Goal: Use online tool/utility: Utilize a website feature to perform a specific function

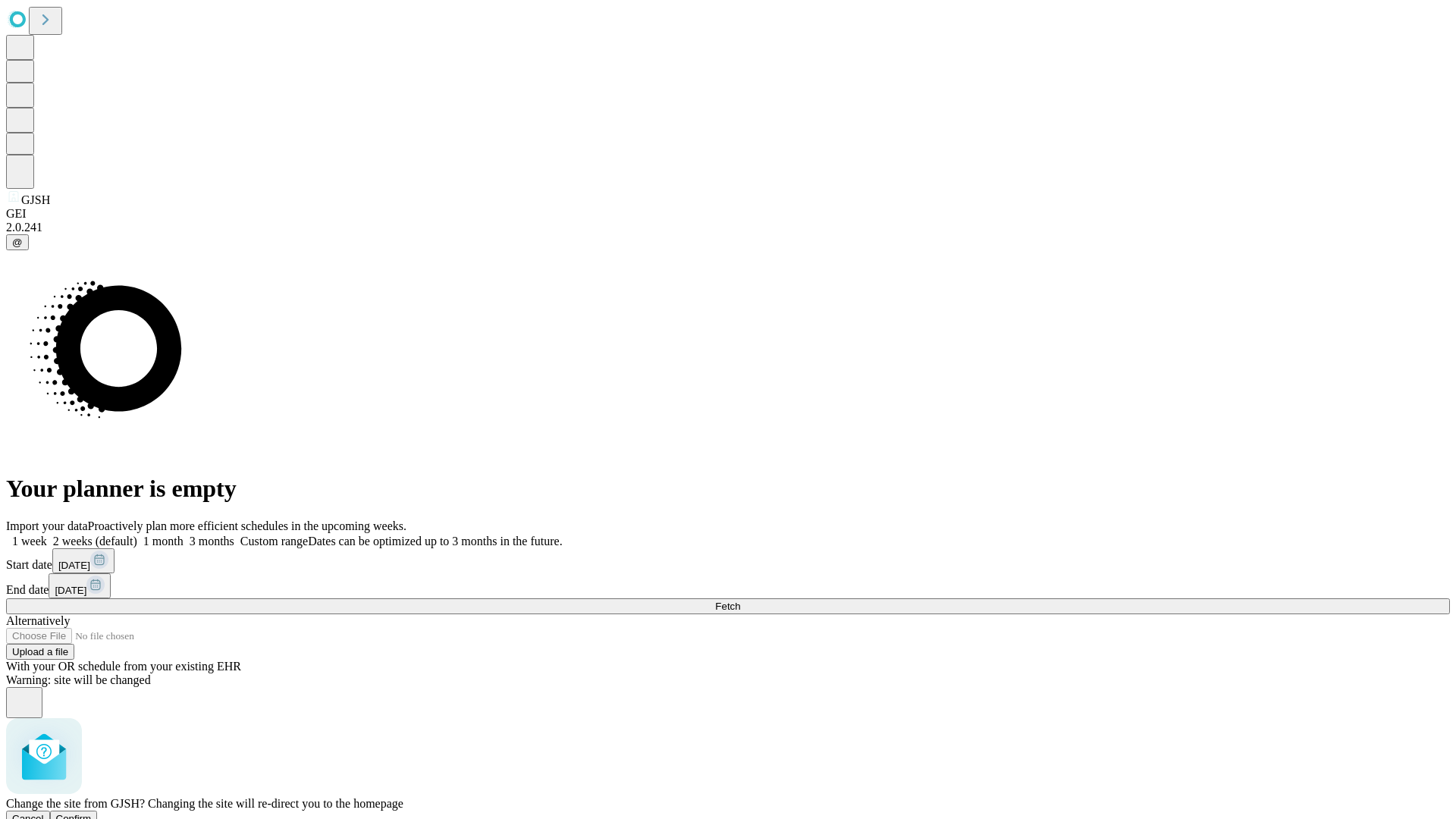
click at [92, 813] on span "Confirm" at bounding box center [74, 818] width 36 height 11
click at [137, 535] on label "2 weeks (default)" at bounding box center [92, 541] width 90 height 13
click at [741, 601] on span "Fetch" at bounding box center [728, 606] width 25 height 11
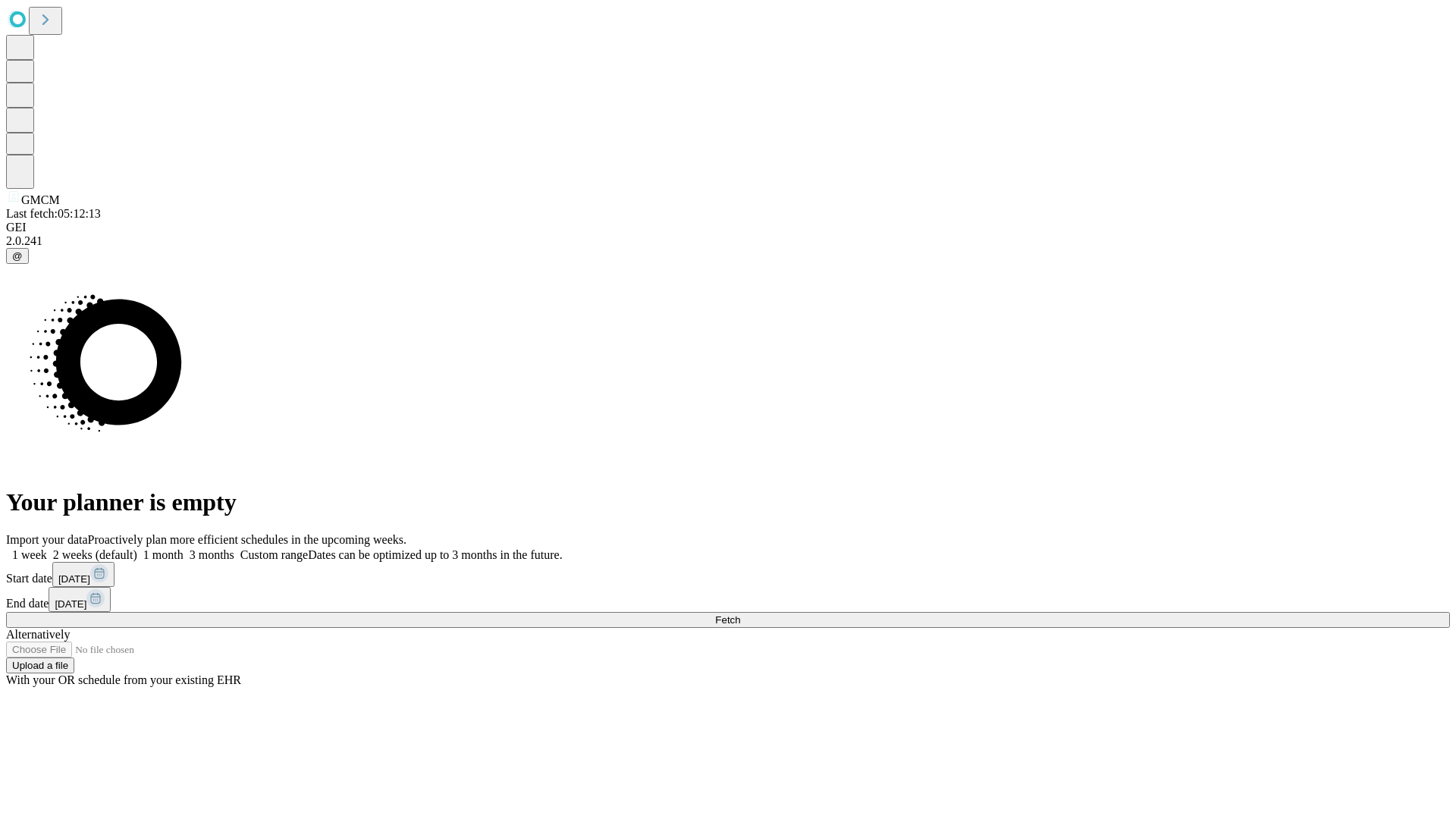
click at [741, 615] on span "Fetch" at bounding box center [728, 620] width 25 height 11
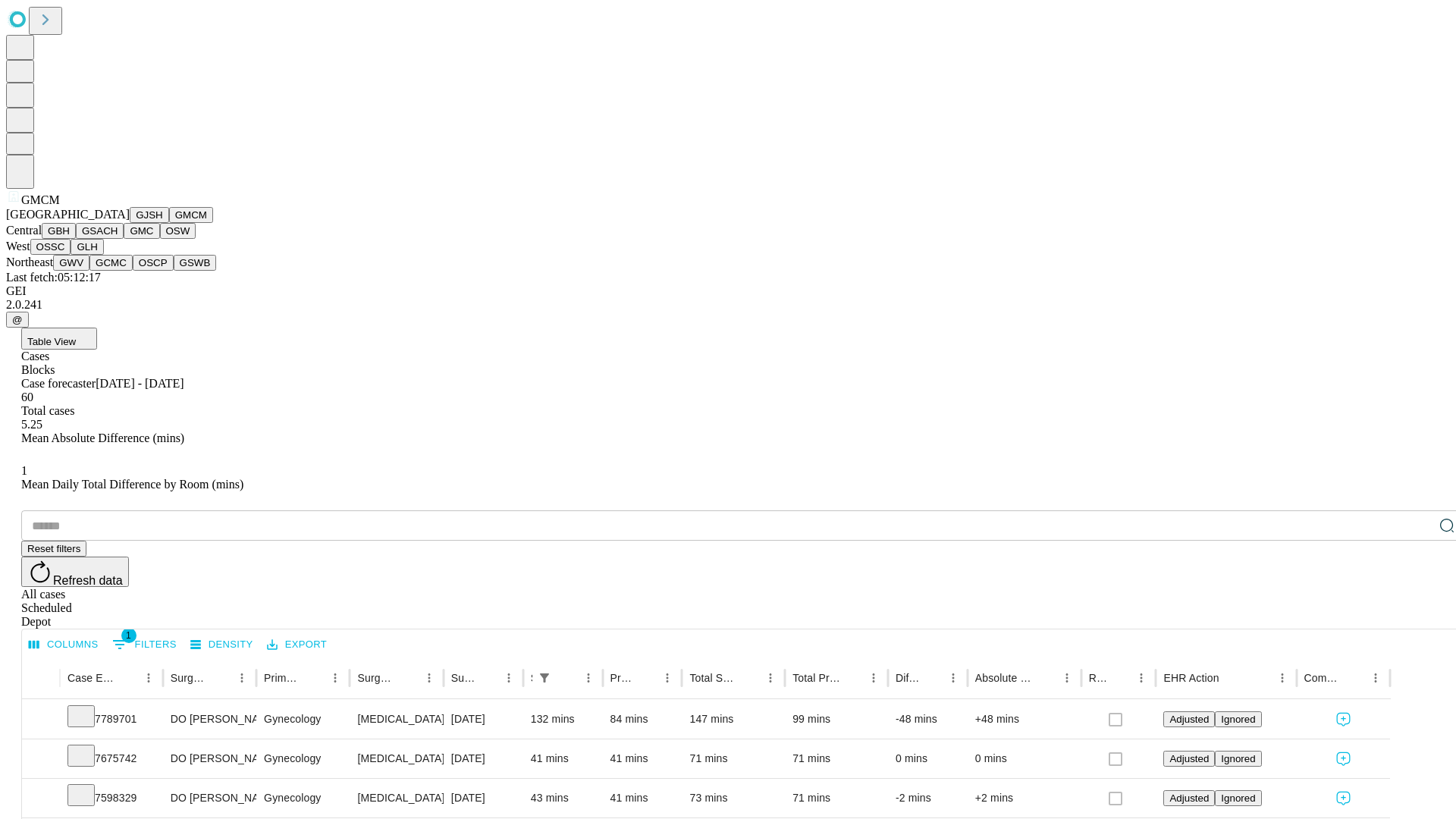
click at [76, 239] on button "GBH" at bounding box center [58, 231] width 34 height 16
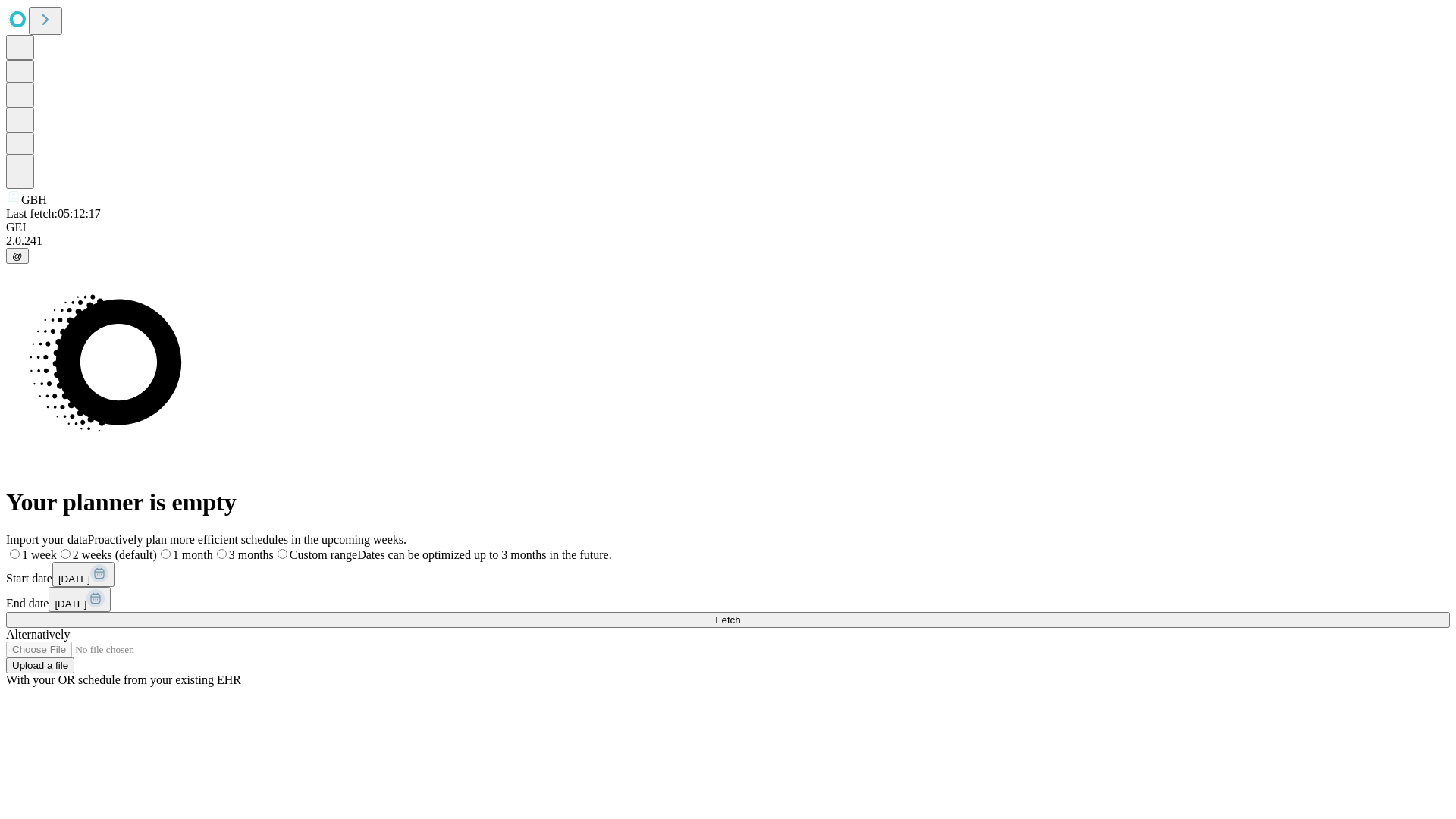
click at [157, 549] on label "2 weeks (default)" at bounding box center [107, 555] width 100 height 13
click at [741, 615] on span "Fetch" at bounding box center [728, 620] width 25 height 11
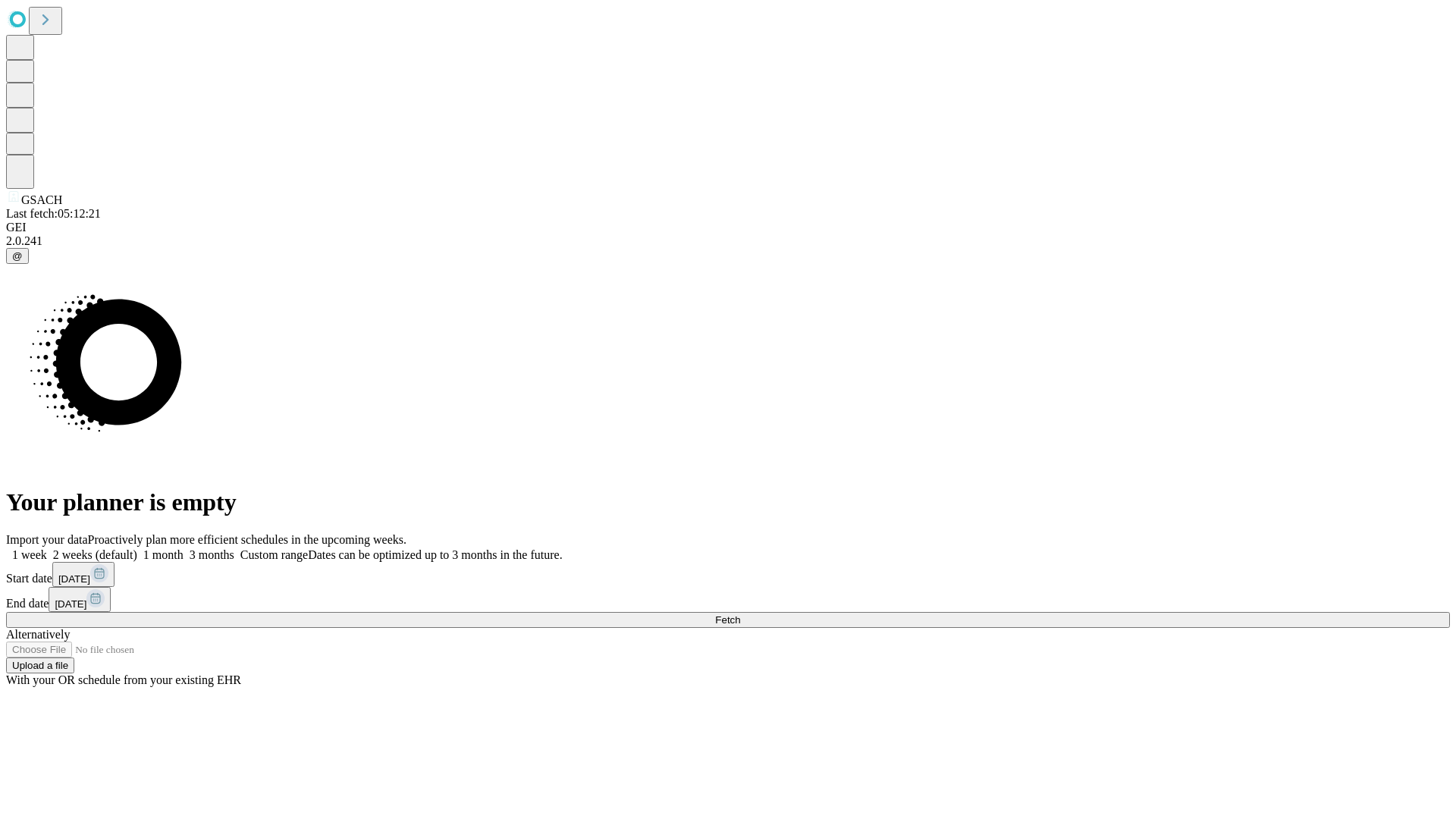
click at [137, 549] on label "2 weeks (default)" at bounding box center [92, 555] width 90 height 13
click at [741, 615] on span "Fetch" at bounding box center [728, 620] width 25 height 11
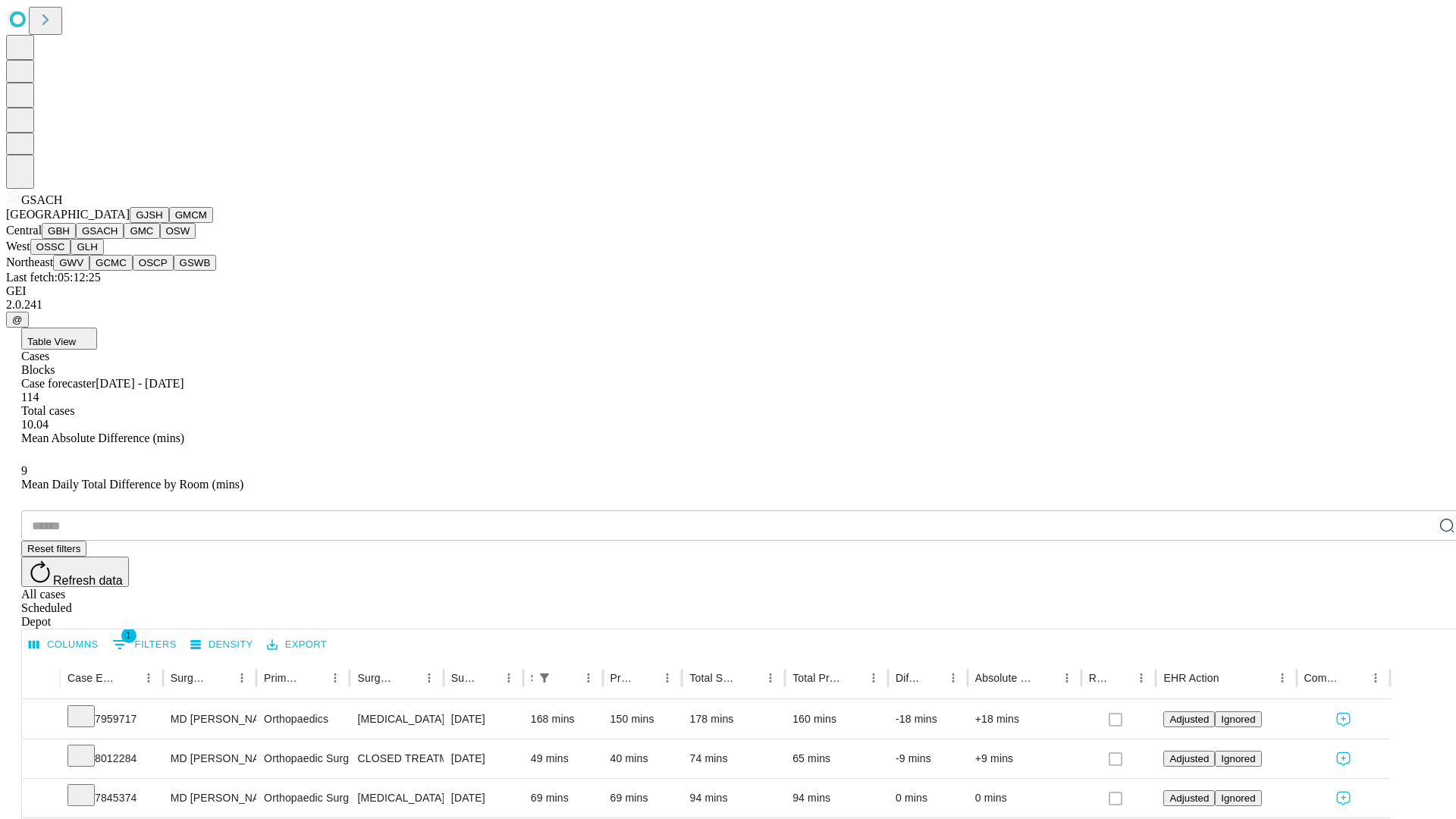
click at [123, 239] on button "GMC" at bounding box center [141, 231] width 36 height 16
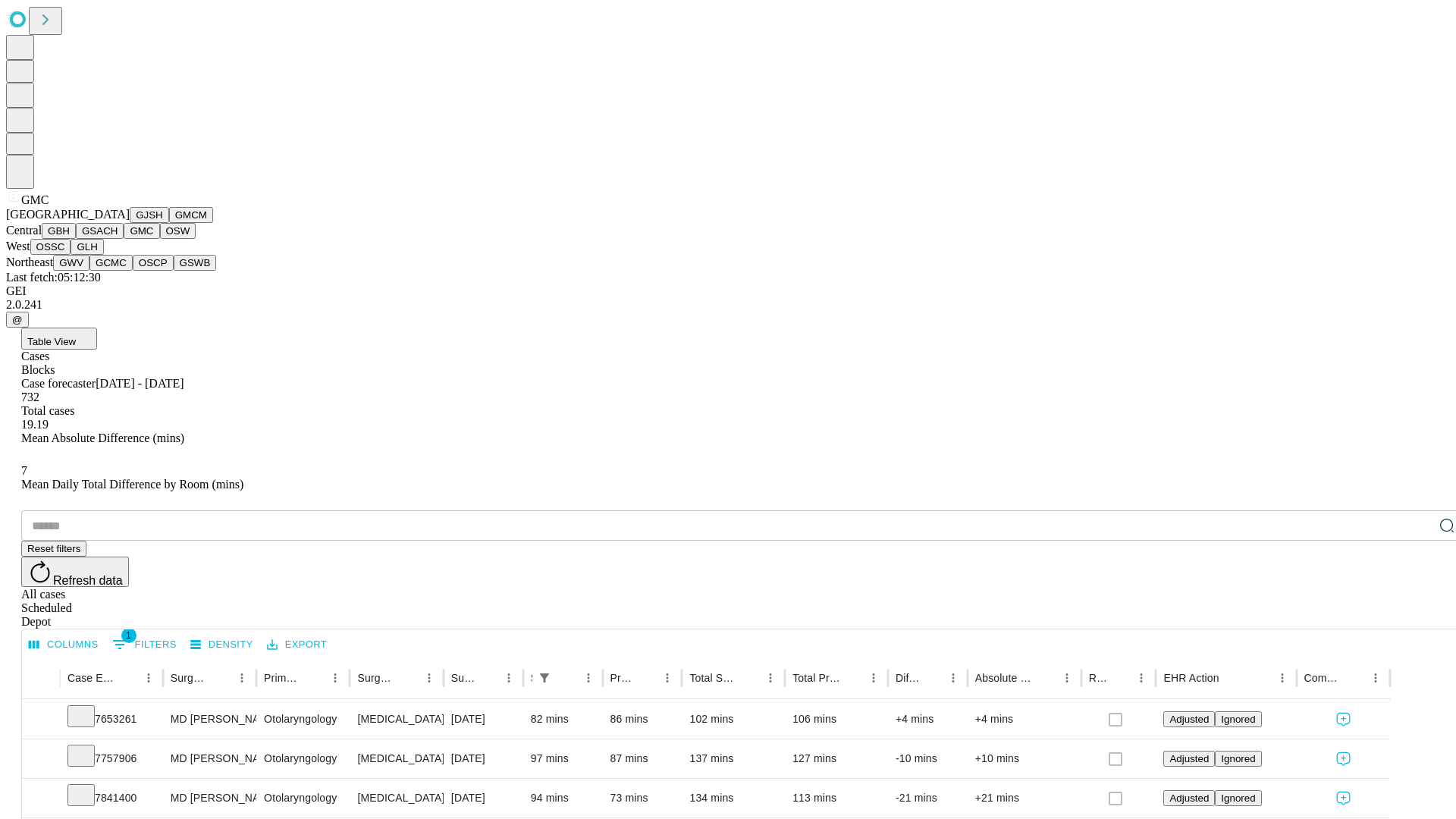
click at [160, 239] on button "OSW" at bounding box center [178, 231] width 36 height 16
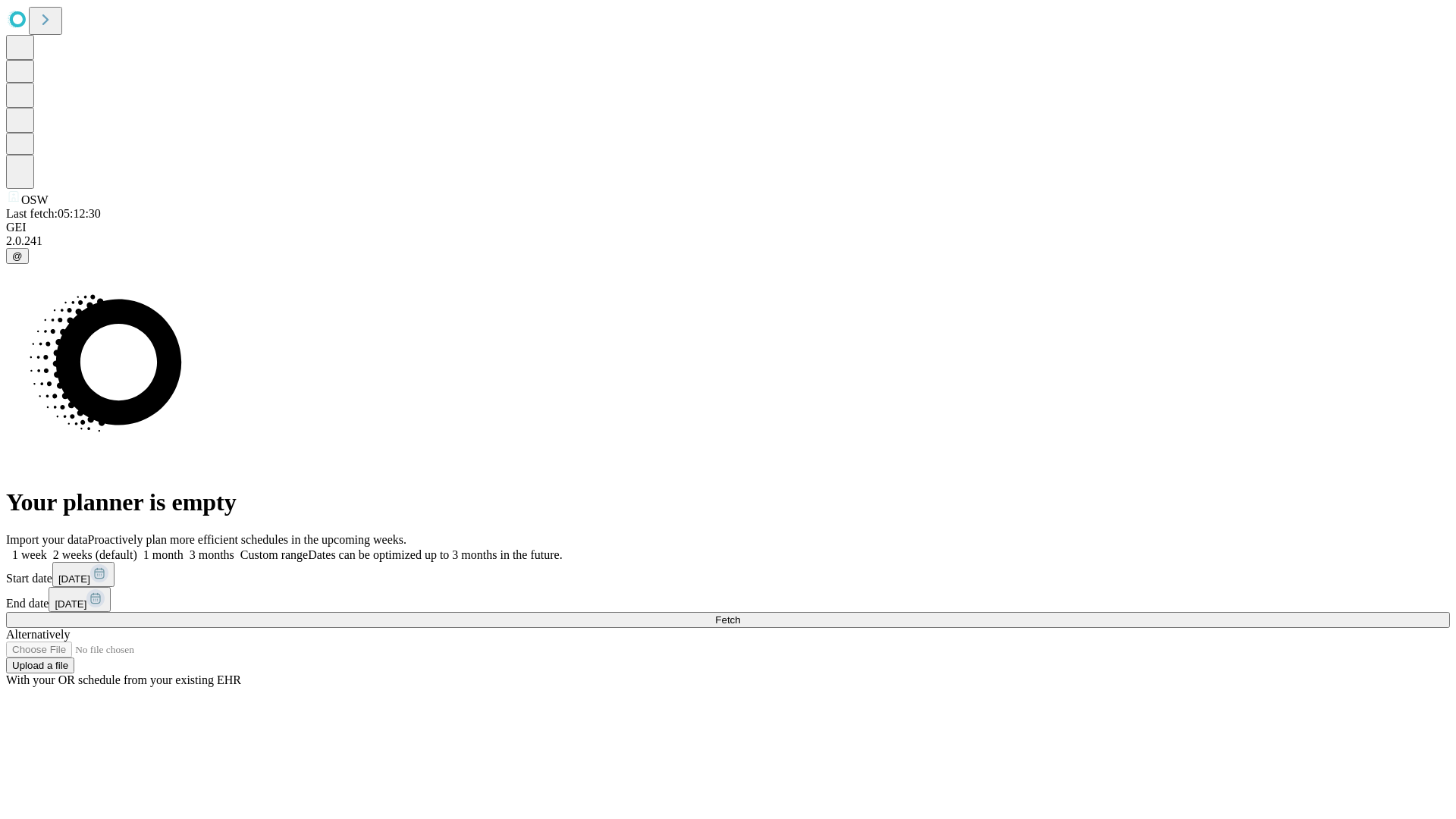
click at [137, 549] on label "2 weeks (default)" at bounding box center [92, 555] width 90 height 13
click at [741, 615] on span "Fetch" at bounding box center [728, 620] width 25 height 11
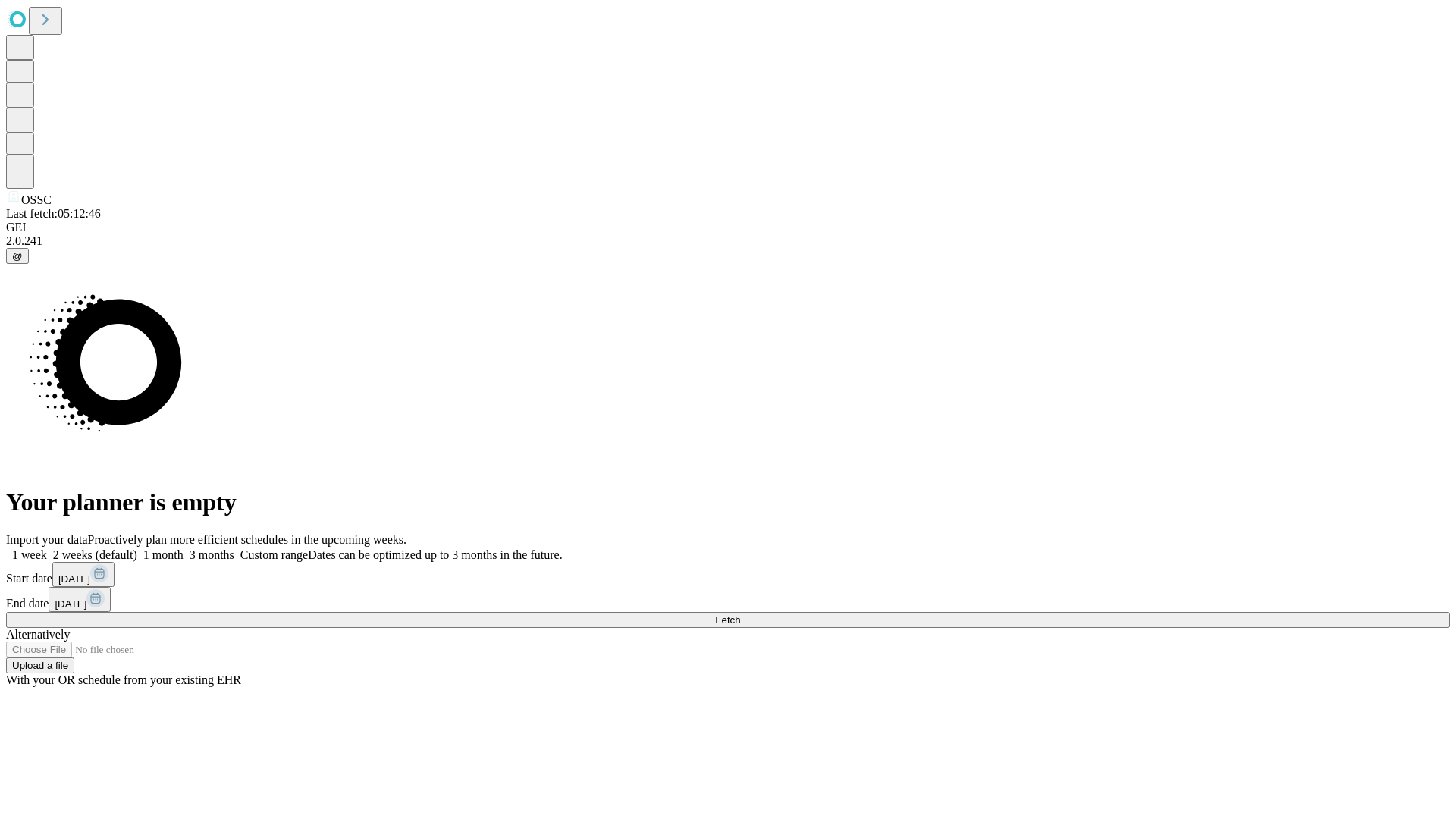
click at [137, 549] on label "2 weeks (default)" at bounding box center [92, 555] width 90 height 13
click at [741, 615] on span "Fetch" at bounding box center [728, 620] width 25 height 11
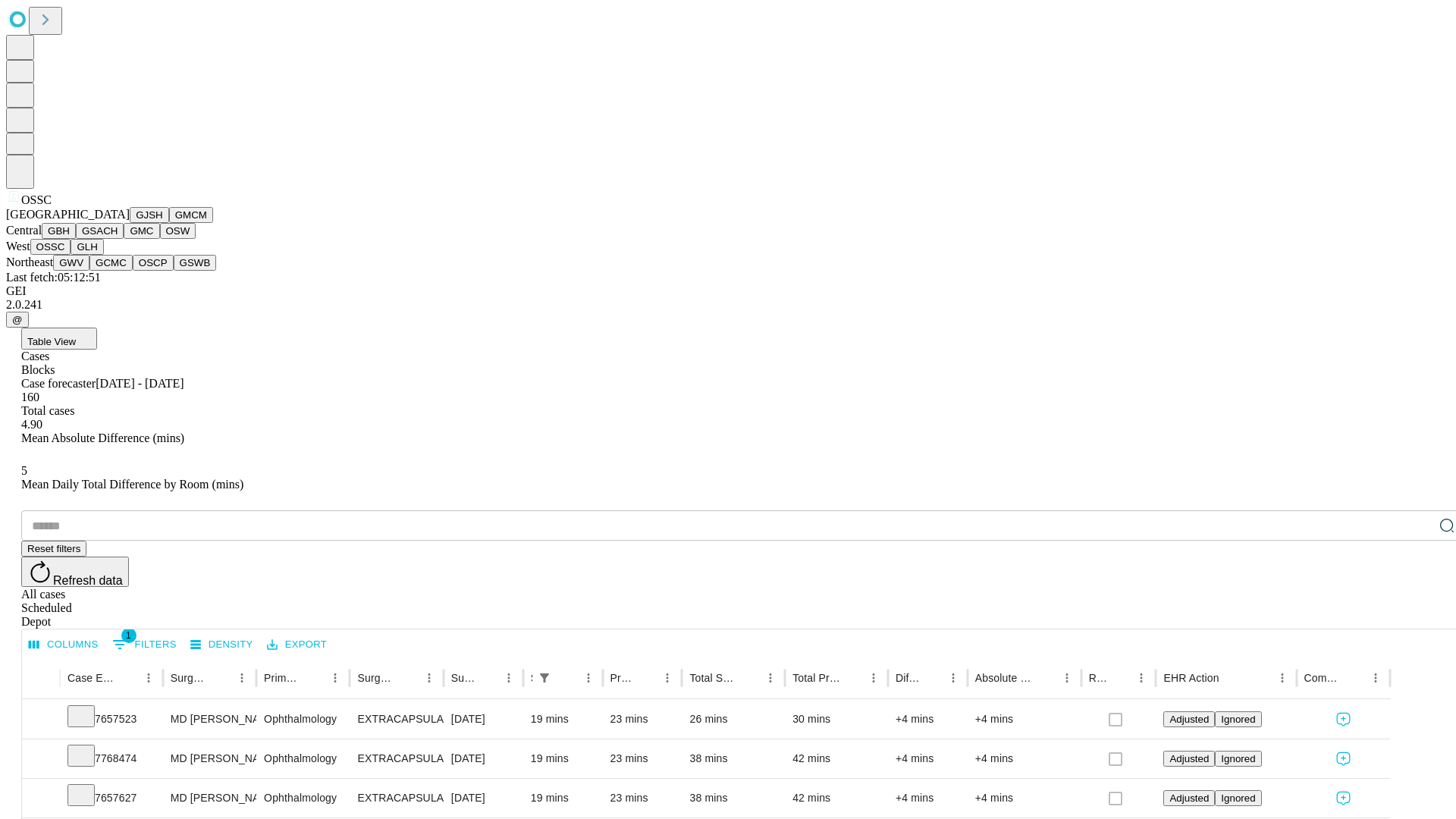
click at [103, 255] on button "GLH" at bounding box center [87, 247] width 33 height 16
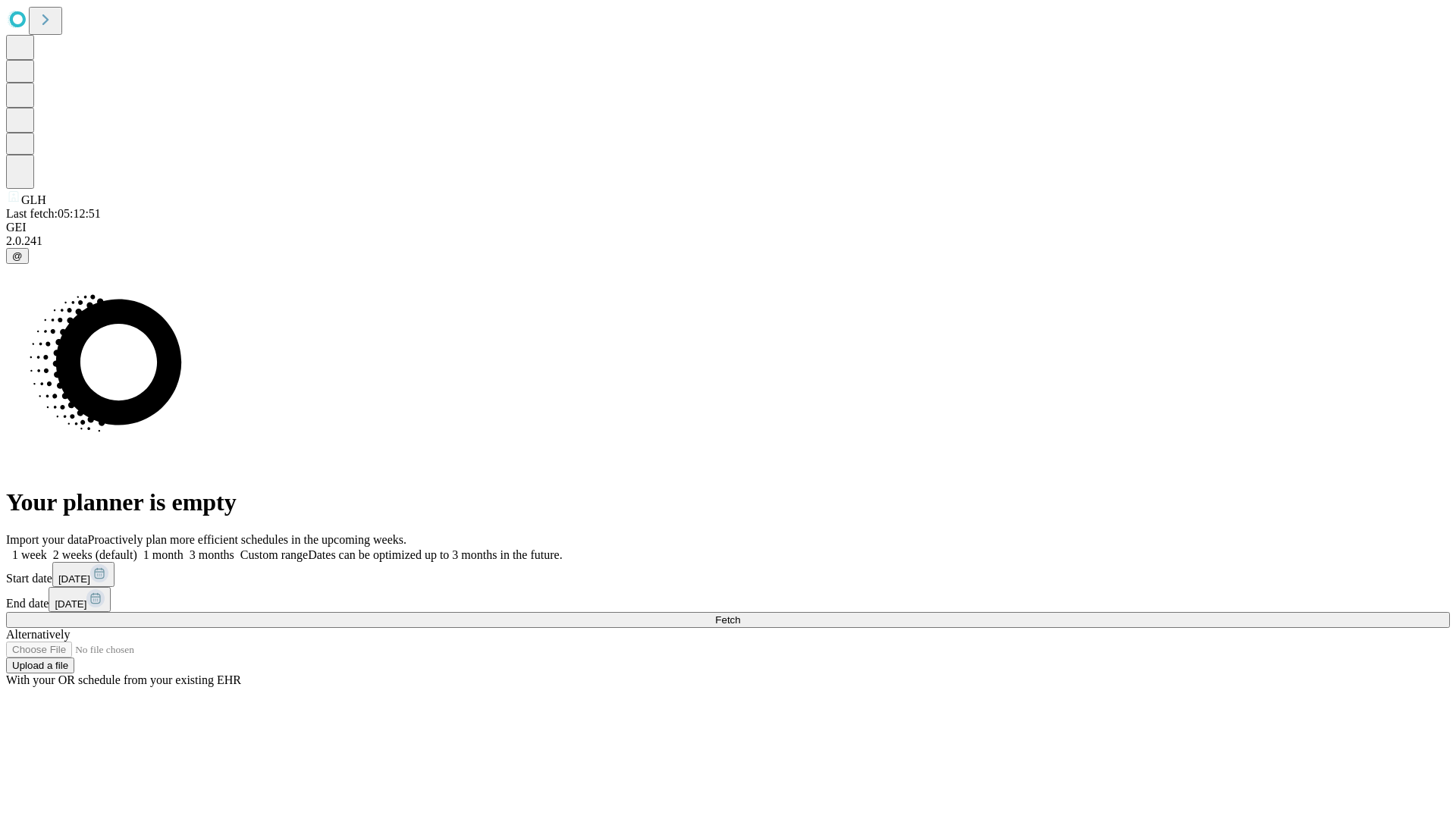
click at [741, 615] on span "Fetch" at bounding box center [728, 620] width 25 height 11
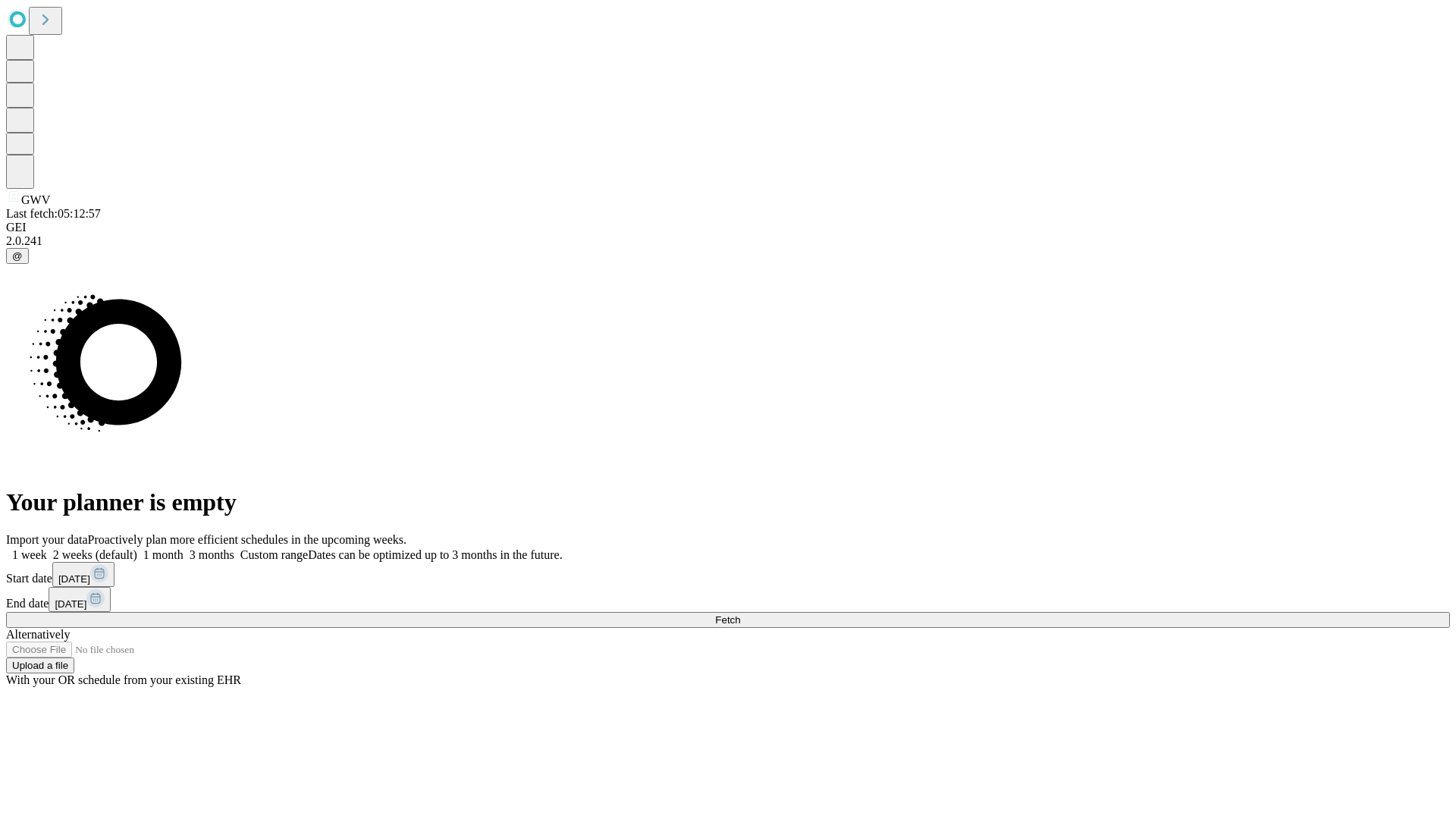
click at [137, 549] on label "2 weeks (default)" at bounding box center [92, 555] width 90 height 13
click at [741, 615] on span "Fetch" at bounding box center [728, 620] width 25 height 11
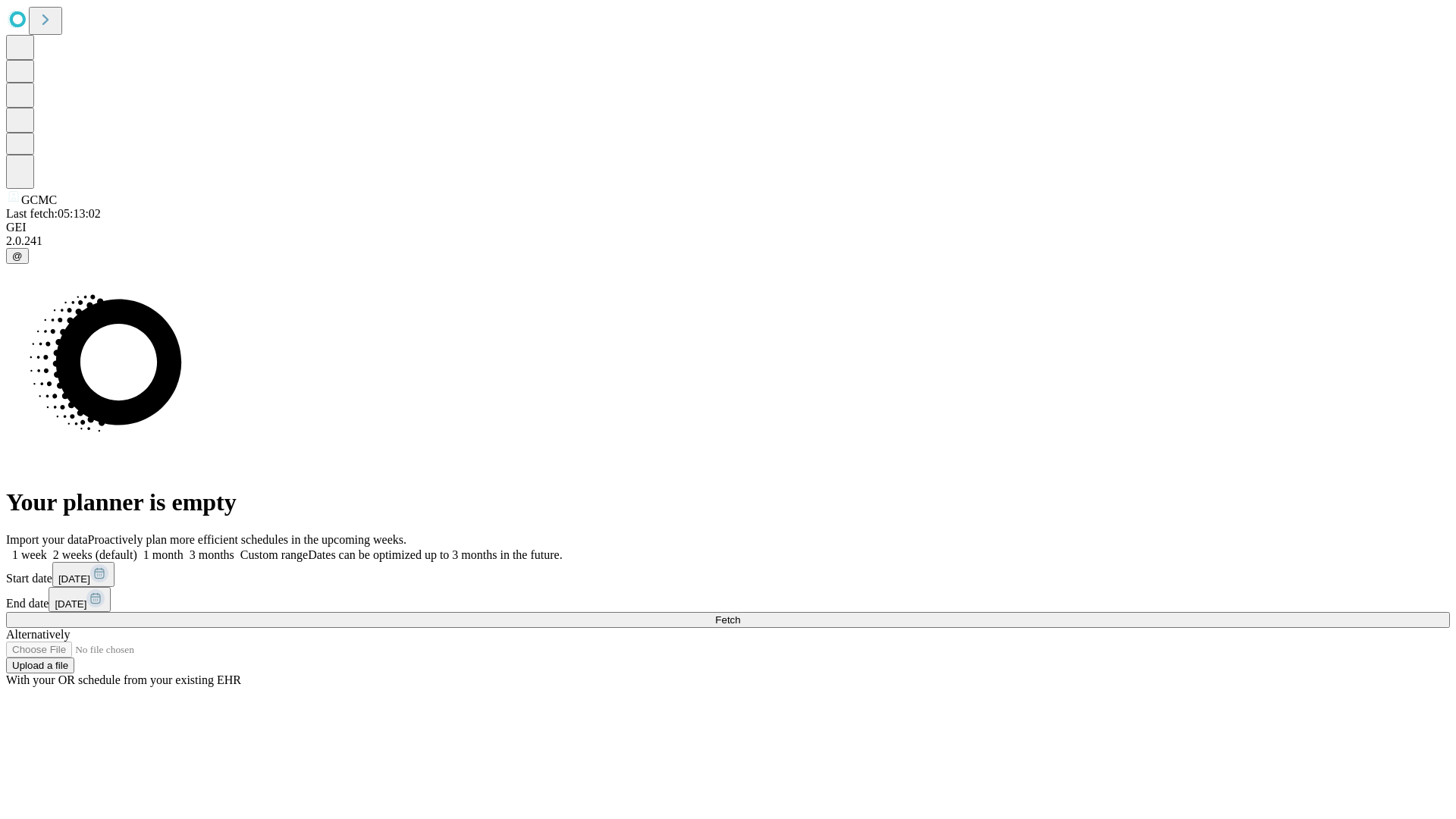
click at [137, 549] on label "2 weeks (default)" at bounding box center [92, 555] width 90 height 13
click at [741, 615] on span "Fetch" at bounding box center [728, 620] width 25 height 11
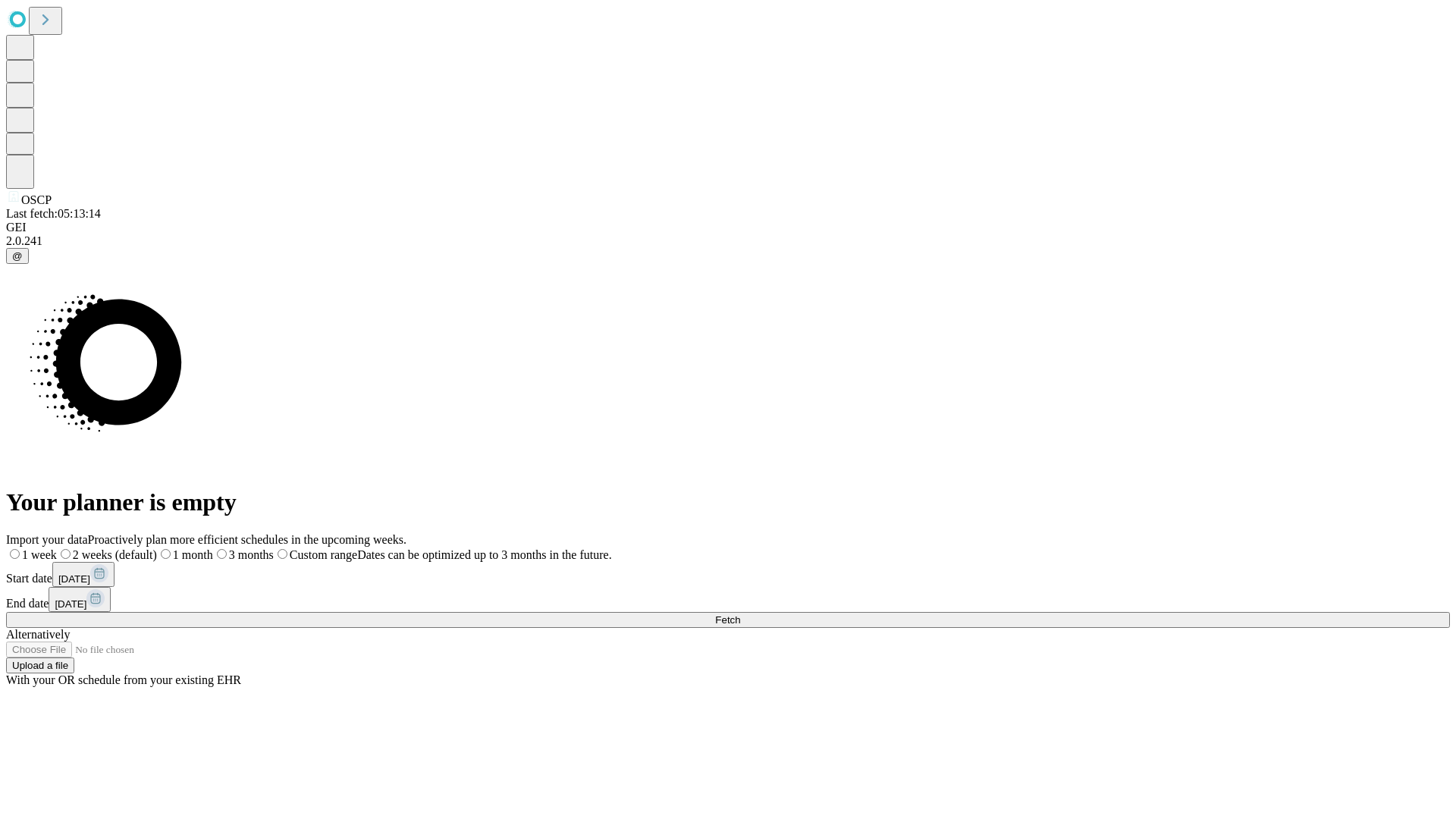
click at [157, 549] on label "2 weeks (default)" at bounding box center [107, 555] width 100 height 13
click at [741, 615] on span "Fetch" at bounding box center [728, 620] width 25 height 11
